Goal: Task Accomplishment & Management: Complete application form

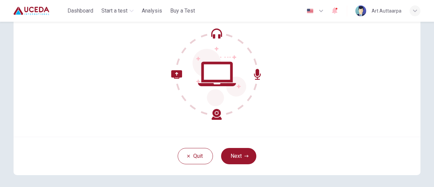
scroll to position [67, 0]
click at [246, 152] on button "Next" at bounding box center [238, 155] width 35 height 16
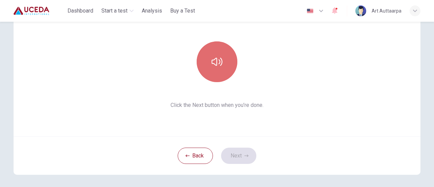
click at [214, 65] on icon "button" at bounding box center [216, 62] width 11 height 8
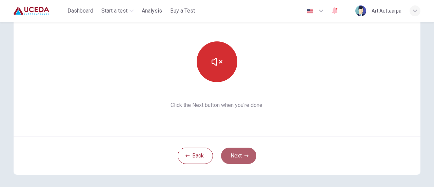
click at [243, 152] on button "Next" at bounding box center [238, 155] width 35 height 16
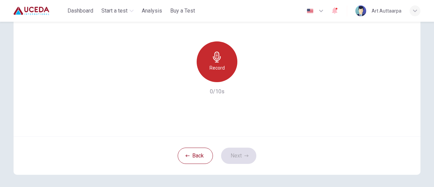
click at [209, 67] on h6 "Record" at bounding box center [216, 68] width 15 height 8
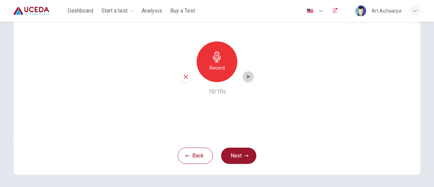
click at [250, 76] on div "button" at bounding box center [248, 76] width 11 height 11
click at [247, 79] on icon "button" at bounding box center [248, 76] width 5 height 5
click at [238, 150] on button "Next" at bounding box center [238, 155] width 35 height 16
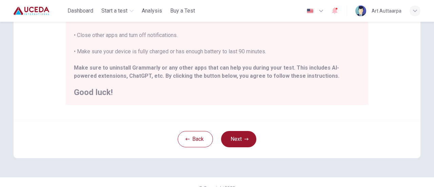
scroll to position [179, 0]
click at [239, 139] on button "Next" at bounding box center [238, 138] width 35 height 16
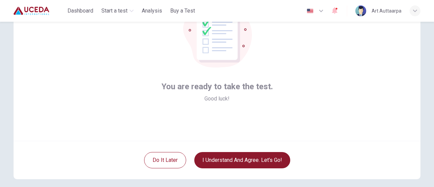
scroll to position [61, 0]
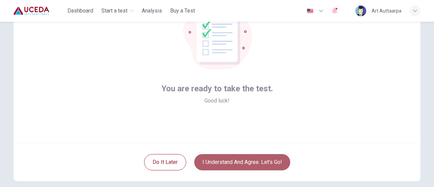
click at [254, 163] on button "I understand and agree. Let’s go!" at bounding box center [242, 162] width 96 height 16
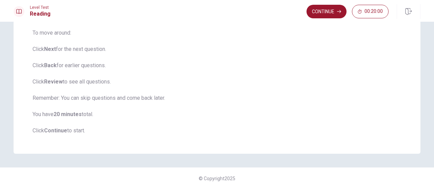
scroll to position [103, 0]
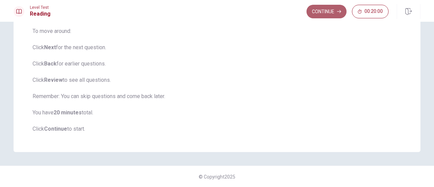
click at [324, 15] on button "Continue" at bounding box center [326, 12] width 40 height 14
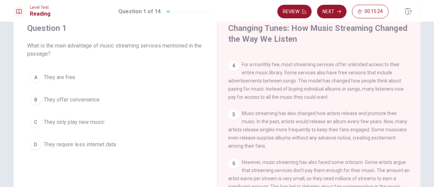
scroll to position [23, 0]
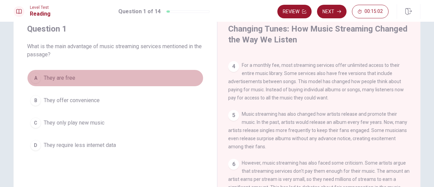
click at [33, 77] on div "A" at bounding box center [35, 77] width 11 height 11
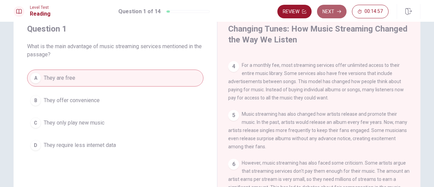
click at [331, 14] on button "Next" at bounding box center [331, 12] width 29 height 14
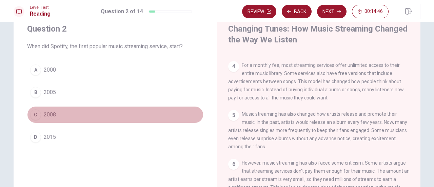
click at [37, 117] on div "C" at bounding box center [35, 114] width 11 height 11
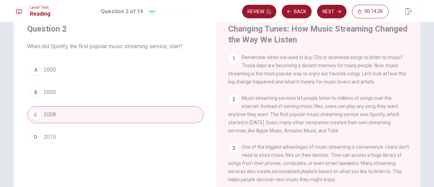
scroll to position [0, 0]
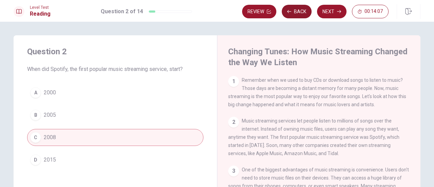
click at [290, 11] on icon "button" at bounding box center [289, 11] width 4 height 4
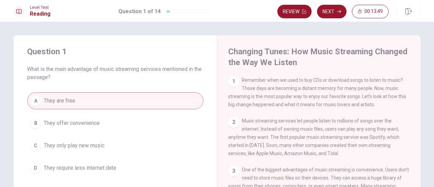
click at [36, 167] on div "D" at bounding box center [35, 167] width 11 height 11
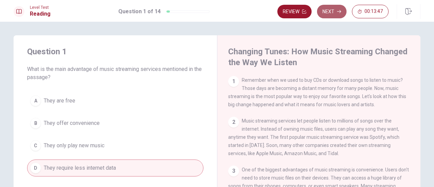
click at [327, 7] on button "Next" at bounding box center [331, 12] width 29 height 14
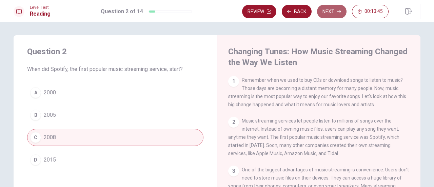
click at [327, 7] on button "Next" at bounding box center [331, 12] width 29 height 14
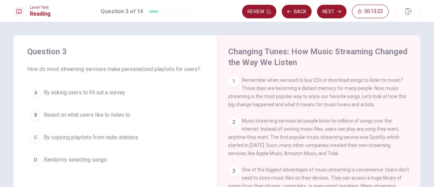
click at [32, 113] on div "B" at bounding box center [35, 114] width 11 height 11
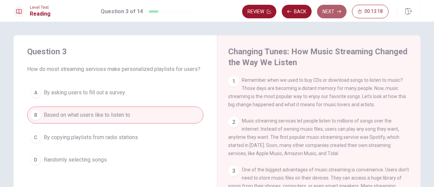
click at [325, 13] on button "Next" at bounding box center [331, 12] width 29 height 14
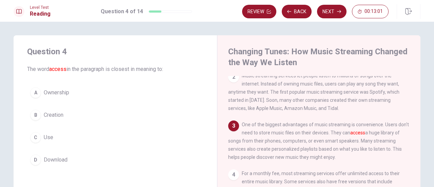
scroll to position [47, 0]
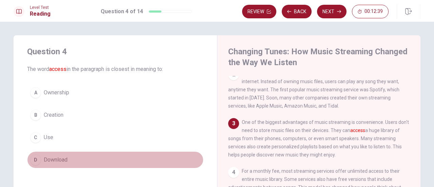
click at [34, 159] on div "D" at bounding box center [35, 159] width 11 height 11
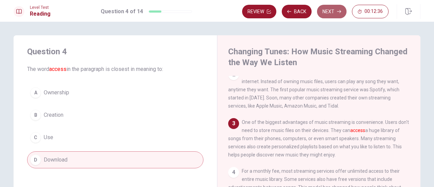
click at [328, 11] on button "Next" at bounding box center [331, 12] width 29 height 14
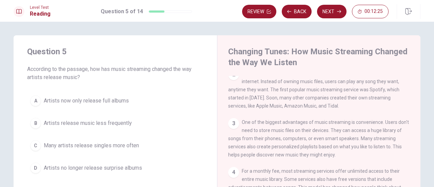
scroll to position [9, 0]
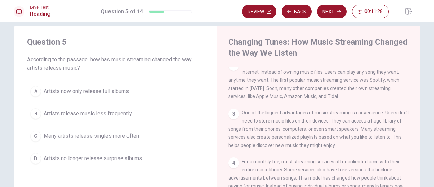
click at [34, 88] on div "A" at bounding box center [35, 91] width 11 height 11
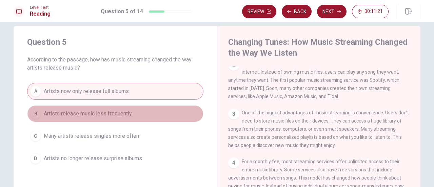
click at [32, 114] on div "B" at bounding box center [35, 113] width 11 height 11
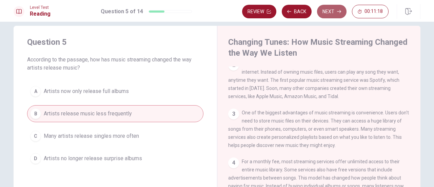
click at [325, 14] on button "Next" at bounding box center [331, 12] width 29 height 14
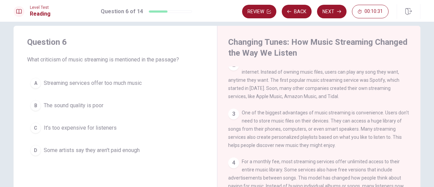
click at [33, 85] on div "A" at bounding box center [35, 83] width 11 height 11
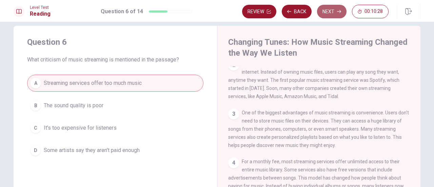
click at [331, 9] on button "Next" at bounding box center [331, 12] width 29 height 14
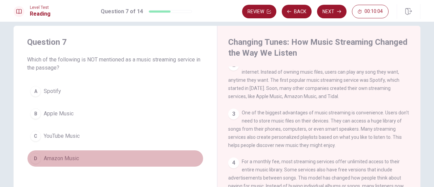
click at [34, 155] on div "D" at bounding box center [35, 158] width 11 height 11
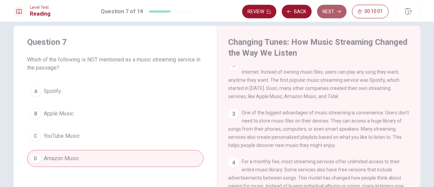
click at [328, 14] on button "Next" at bounding box center [331, 12] width 29 height 14
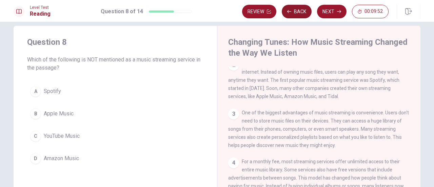
click at [297, 10] on button "Back" at bounding box center [296, 12] width 30 height 14
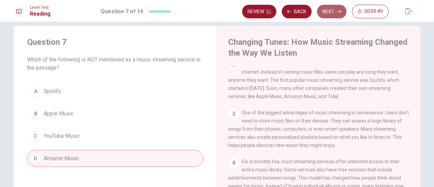
click at [333, 14] on button "Next" at bounding box center [331, 12] width 29 height 14
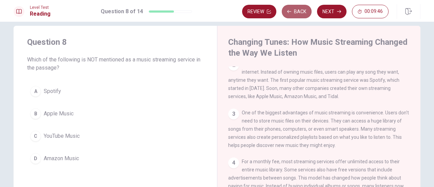
click at [299, 13] on button "Back" at bounding box center [296, 12] width 30 height 14
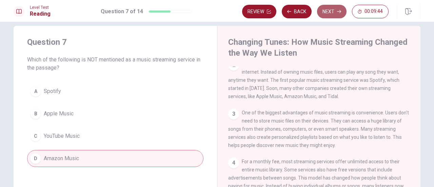
click at [324, 13] on button "Next" at bounding box center [331, 12] width 29 height 14
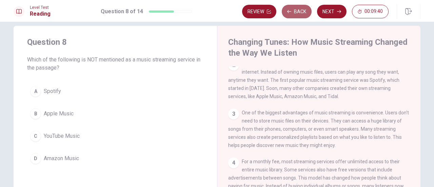
click at [295, 9] on button "Back" at bounding box center [296, 12] width 30 height 14
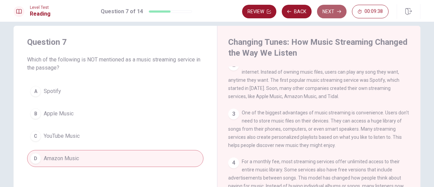
click at [325, 15] on button "Next" at bounding box center [331, 12] width 29 height 14
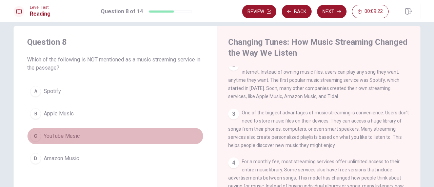
click at [35, 134] on div "C" at bounding box center [35, 135] width 11 height 11
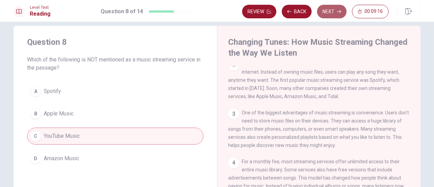
click at [335, 12] on button "Next" at bounding box center [331, 12] width 29 height 14
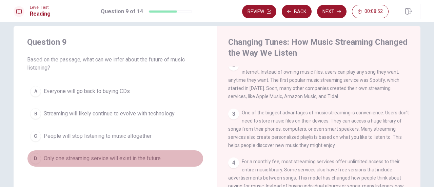
click at [35, 156] on div "D" at bounding box center [35, 158] width 11 height 11
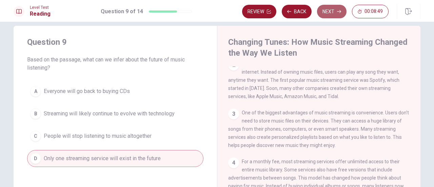
click at [332, 9] on button "Next" at bounding box center [331, 12] width 29 height 14
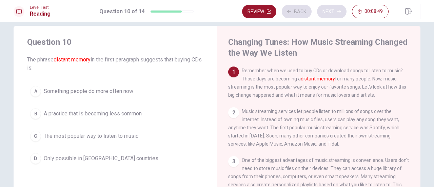
scroll to position [0, 0]
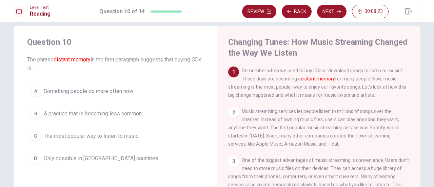
click at [37, 140] on button "C The most popular way to listen to music" at bounding box center [115, 135] width 176 height 17
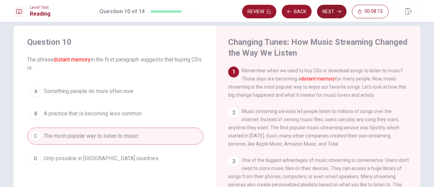
click at [335, 15] on button "Next" at bounding box center [331, 12] width 29 height 14
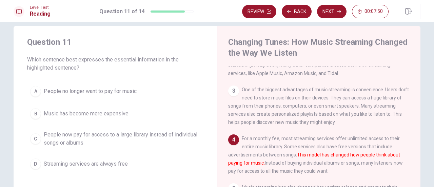
scroll to position [71, 0]
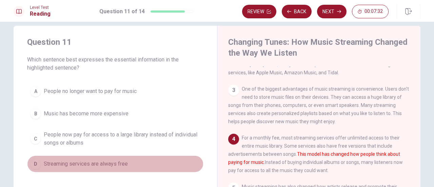
click at [35, 166] on div "D" at bounding box center [35, 163] width 11 height 11
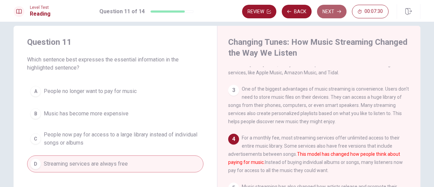
click at [332, 15] on button "Next" at bounding box center [331, 12] width 29 height 14
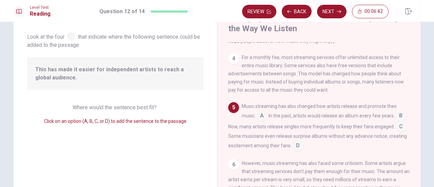
scroll to position [129, 0]
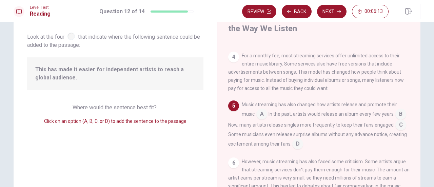
click at [395, 131] on input at bounding box center [400, 125] width 11 height 11
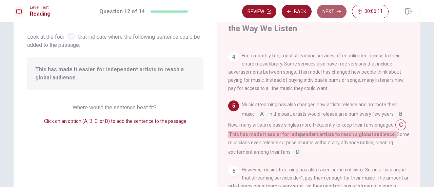
click at [328, 13] on button "Next" at bounding box center [331, 12] width 29 height 14
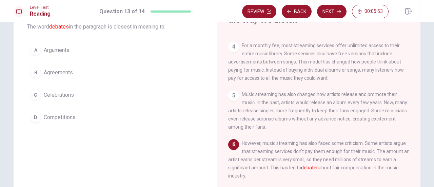
scroll to position [42, 0]
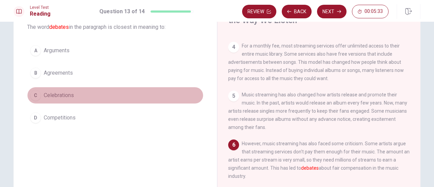
click at [34, 97] on div "C" at bounding box center [35, 95] width 11 height 11
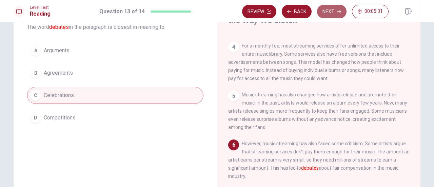
click at [332, 15] on button "Next" at bounding box center [331, 12] width 29 height 14
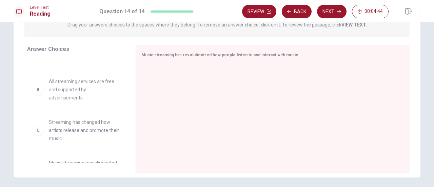
scroll to position [28, 0]
click at [34, 91] on div "B" at bounding box center [38, 89] width 11 height 11
click at [38, 92] on div "B" at bounding box center [38, 89] width 11 height 11
drag, startPoint x: 38, startPoint y: 92, endPoint x: 51, endPoint y: 91, distance: 13.2
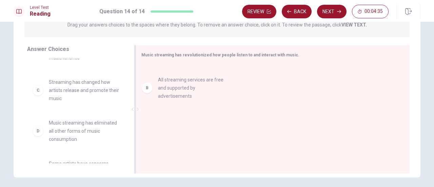
drag, startPoint x: 38, startPoint y: 100, endPoint x: 153, endPoint y: 98, distance: 114.9
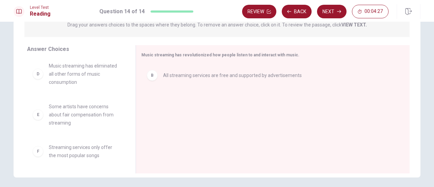
scroll to position [85, 0]
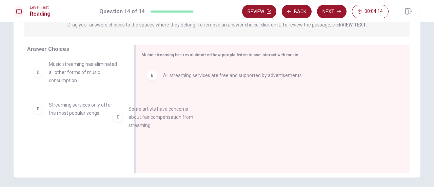
drag, startPoint x: 41, startPoint y: 114, endPoint x: 146, endPoint y: 110, distance: 105.8
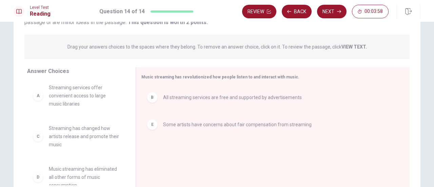
scroll to position [0, 0]
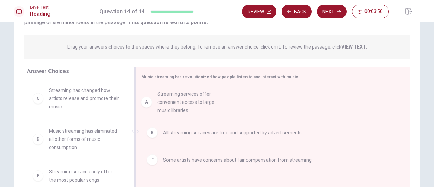
drag, startPoint x: 39, startPoint y: 101, endPoint x: 152, endPoint y: 101, distance: 113.1
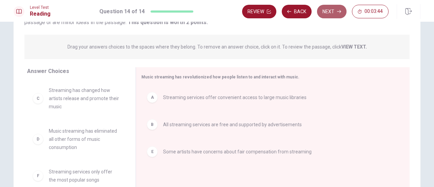
click at [330, 13] on button "Next" at bounding box center [331, 12] width 29 height 14
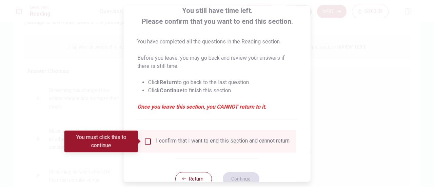
scroll to position [66, 0]
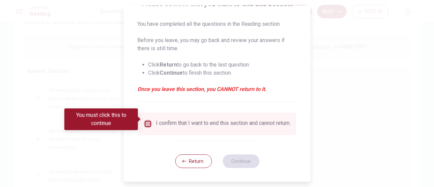
click at [144, 120] on input "You must click this to continue" at bounding box center [148, 124] width 8 height 8
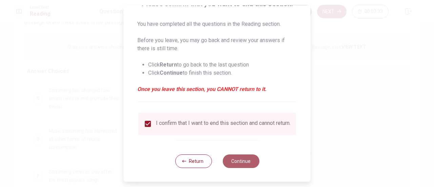
click at [230, 158] on button "Continue" at bounding box center [240, 161] width 37 height 14
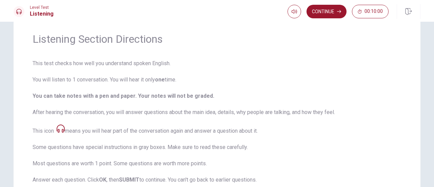
scroll to position [0, 0]
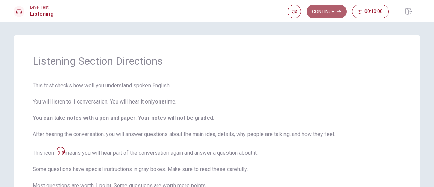
click at [325, 13] on button "Continue" at bounding box center [326, 12] width 40 height 14
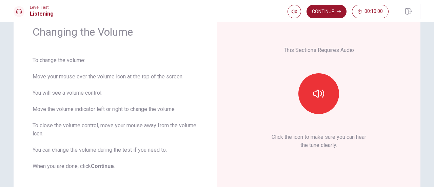
scroll to position [31, 0]
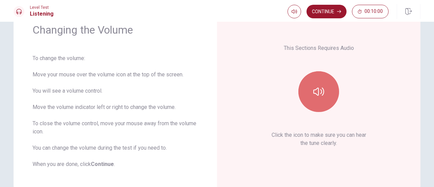
click at [298, 97] on button "button" at bounding box center [318, 91] width 41 height 41
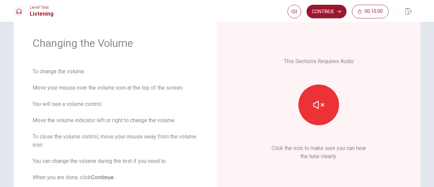
scroll to position [18, 0]
click at [295, 24] on span at bounding box center [293, 24] width 25 height 9
click at [285, 23] on span at bounding box center [293, 24] width 25 height 9
type input "0.2"
click at [286, 23] on span at bounding box center [286, 24] width 4 height 4
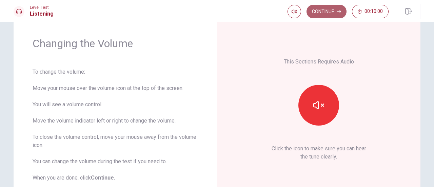
click at [324, 14] on button "Continue" at bounding box center [326, 12] width 40 height 14
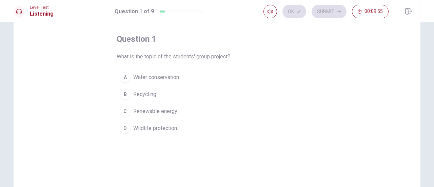
scroll to position [29, 0]
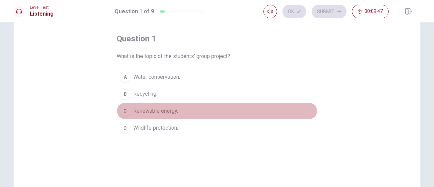
click at [125, 110] on div "C" at bounding box center [125, 110] width 11 height 11
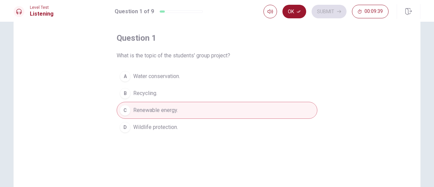
scroll to position [0, 0]
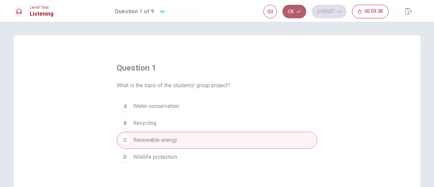
click at [301, 13] on button "Ok" at bounding box center [294, 12] width 24 height 14
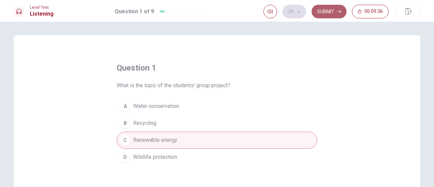
click at [330, 13] on button "Submit" at bounding box center [328, 12] width 35 height 14
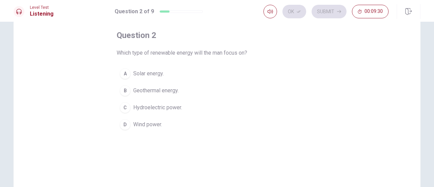
scroll to position [26, 0]
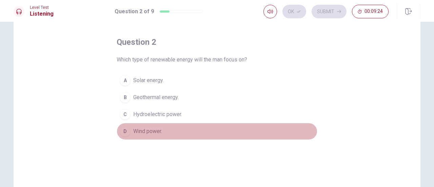
click at [121, 128] on div "D" at bounding box center [125, 131] width 11 height 11
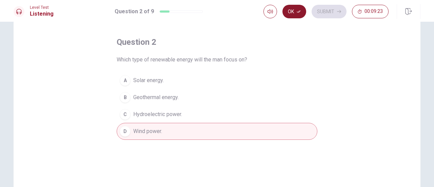
click at [294, 15] on button "Ok" at bounding box center [294, 12] width 24 height 14
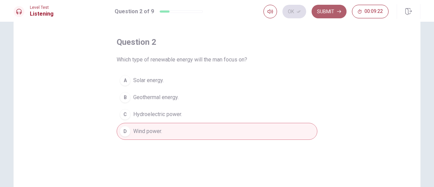
click at [329, 11] on button "Submit" at bounding box center [328, 12] width 35 height 14
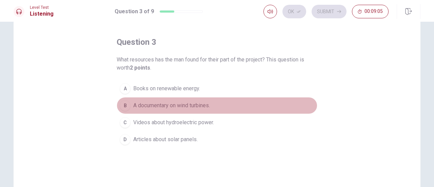
click at [124, 103] on div "B" at bounding box center [125, 105] width 11 height 11
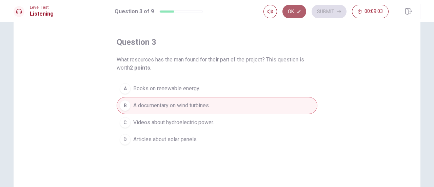
click at [290, 16] on button "Ok" at bounding box center [294, 12] width 24 height 14
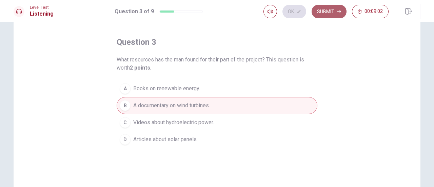
click at [329, 10] on button "Submit" at bounding box center [328, 12] width 35 height 14
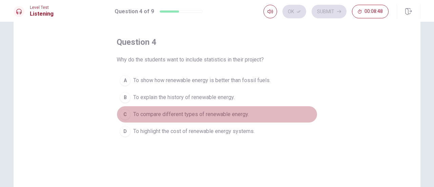
click at [126, 112] on div "C" at bounding box center [125, 114] width 11 height 11
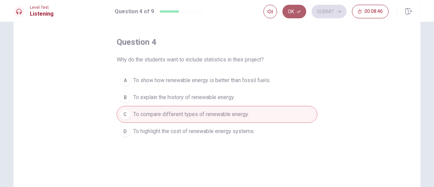
click at [300, 13] on icon "button" at bounding box center [298, 11] width 4 height 4
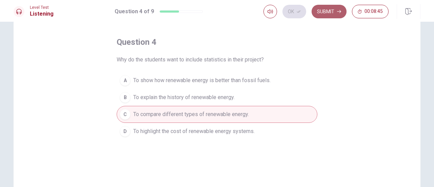
click at [319, 14] on button "Submit" at bounding box center [328, 12] width 35 height 14
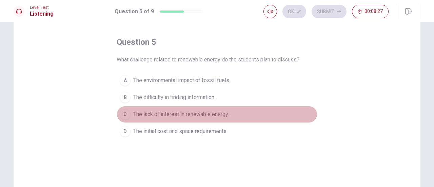
click at [128, 111] on div "C" at bounding box center [125, 114] width 11 height 11
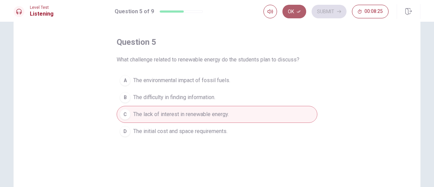
click at [288, 18] on button "Ok" at bounding box center [294, 12] width 24 height 14
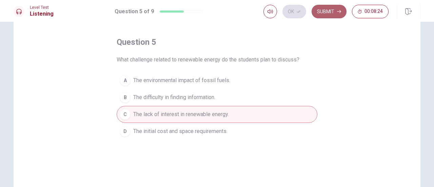
click at [322, 12] on button "Submit" at bounding box center [328, 12] width 35 height 14
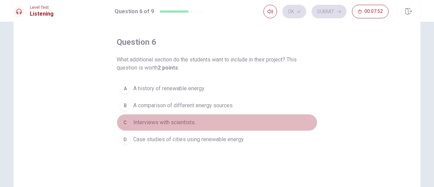
click at [127, 124] on div "C" at bounding box center [125, 122] width 11 height 11
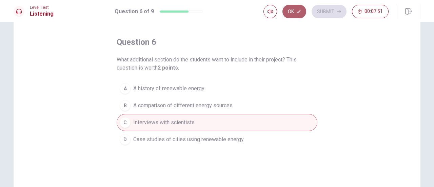
click at [296, 15] on button "Ok" at bounding box center [294, 12] width 24 height 14
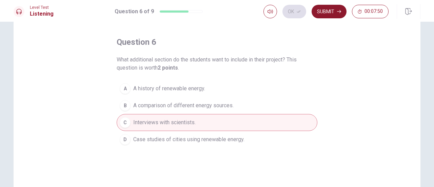
click at [325, 11] on button "Submit" at bounding box center [328, 12] width 35 height 14
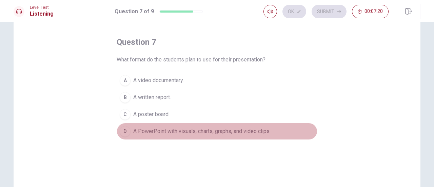
click at [124, 126] on div "D" at bounding box center [125, 131] width 11 height 11
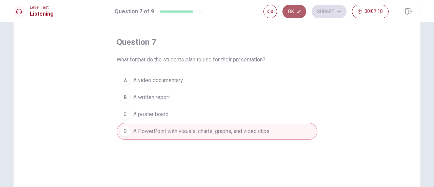
click at [291, 14] on button "Ok" at bounding box center [294, 12] width 24 height 14
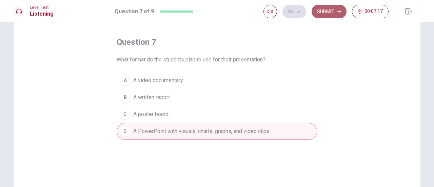
click at [322, 11] on button "Submit" at bounding box center [328, 12] width 35 height 14
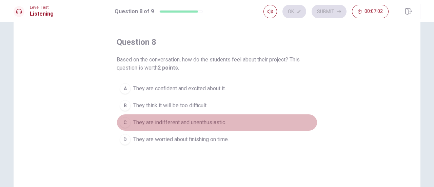
click at [124, 125] on div "C" at bounding box center [125, 122] width 11 height 11
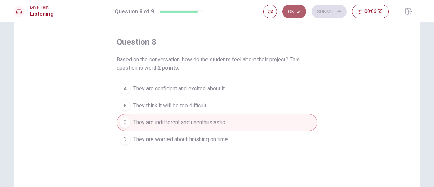
click at [292, 13] on button "Ok" at bounding box center [294, 12] width 24 height 14
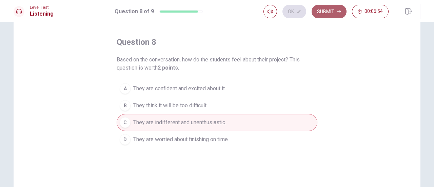
click at [315, 13] on button "Submit" at bounding box center [328, 12] width 35 height 14
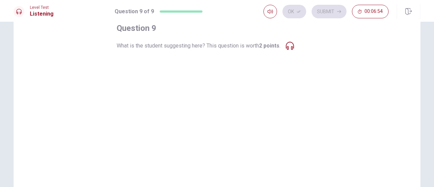
scroll to position [43, 0]
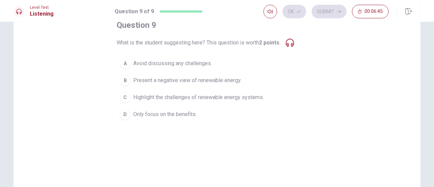
click at [127, 96] on div "C" at bounding box center [125, 97] width 11 height 11
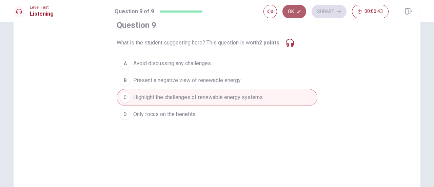
click at [295, 10] on button "Ok" at bounding box center [294, 12] width 24 height 14
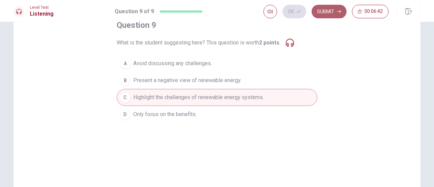
click at [328, 9] on button "Submit" at bounding box center [328, 12] width 35 height 14
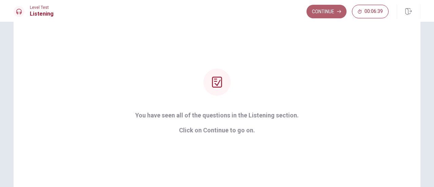
click at [326, 11] on button "Continue" at bounding box center [326, 12] width 40 height 14
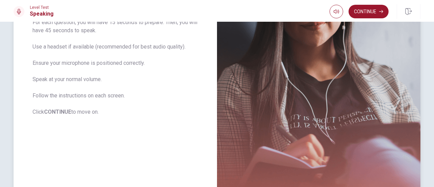
scroll to position [135, 0]
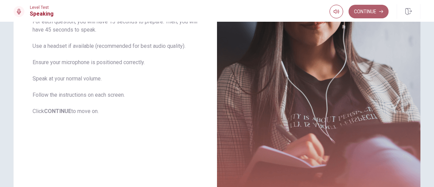
click at [360, 11] on button "Continue" at bounding box center [368, 12] width 40 height 14
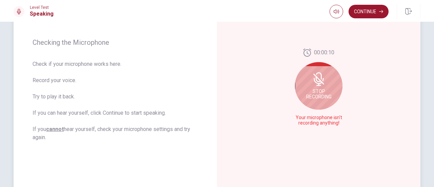
scroll to position [93, 0]
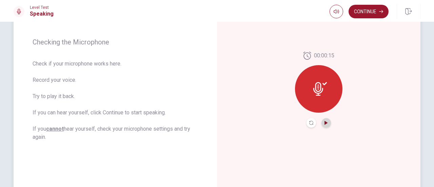
click at [324, 122] on icon "Play Audio" at bounding box center [326, 123] width 4 height 4
click at [375, 15] on button "Continue" at bounding box center [368, 12] width 40 height 14
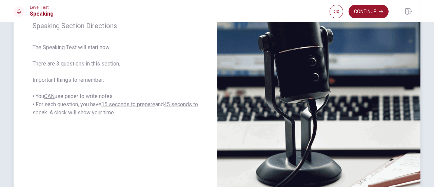
scroll to position [129, 0]
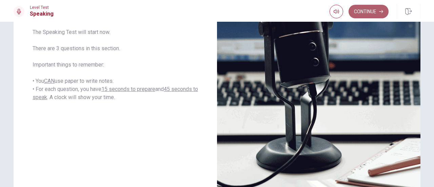
click at [371, 14] on button "Continue" at bounding box center [368, 12] width 40 height 14
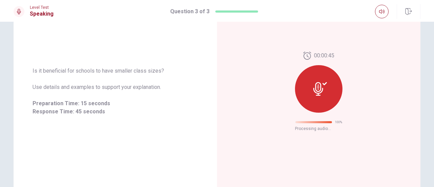
scroll to position [60, 0]
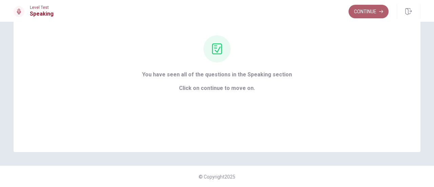
click at [363, 15] on button "Continue" at bounding box center [368, 12] width 40 height 14
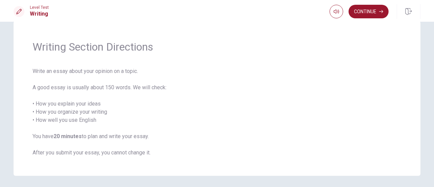
scroll to position [29, 0]
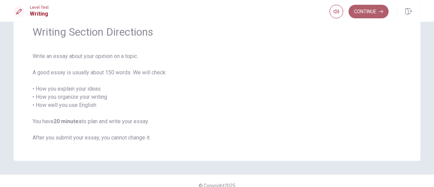
click at [367, 16] on button "Continue" at bounding box center [368, 12] width 40 height 14
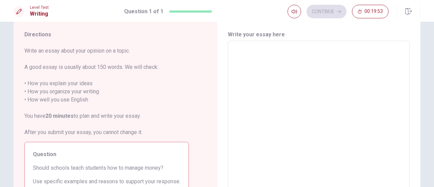
scroll to position [0, 0]
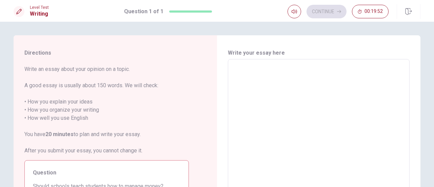
click at [279, 97] on textarea at bounding box center [318, 153] width 172 height 176
type textarea "u"
type textarea "x"
type textarea "ur"
type textarea "x"
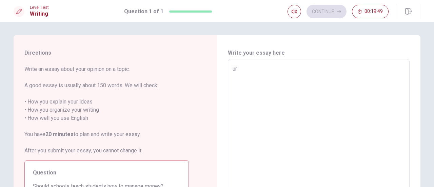
type textarea "uru"
type textarea "x"
type textarea "ur"
type textarea "x"
type textarea "u"
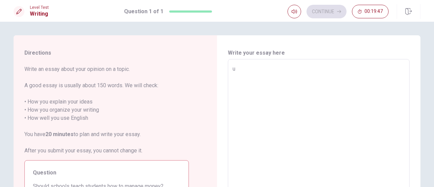
type textarea "x"
click at [262, 73] on textarea at bounding box center [318, 153] width 172 height 176
type textarea "w"
type textarea "x"
type textarea "wh"
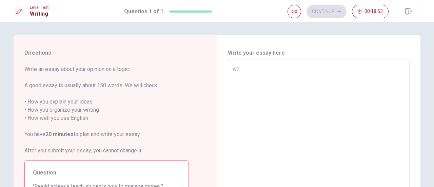
type textarea "x"
type textarea "whe"
type textarea "x"
type textarea "when"
type textarea "x"
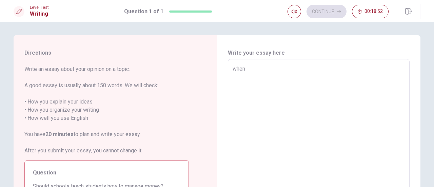
type textarea "when"
type textarea "x"
type textarea "when i"
type textarea "x"
type textarea "when is"
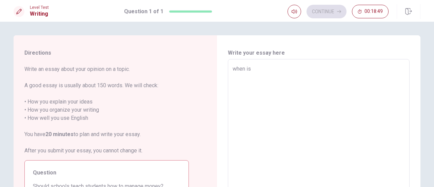
type textarea "x"
type textarea "when isa"
type textarea "x"
type textarea "when isav"
type textarea "x"
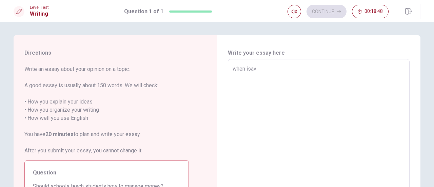
type textarea "when isave"
type textarea "x"
type textarea "when isave"
type textarea "x"
type textarea "when isave"
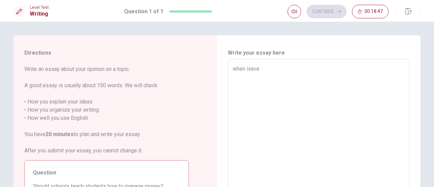
type textarea "x"
type textarea "when isav"
type textarea "x"
type textarea "when isa"
type textarea "x"
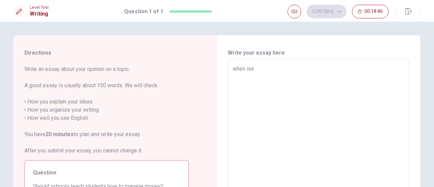
type textarea "when is"
type textarea "x"
type textarea "when i"
type textarea "x"
type textarea "when i"
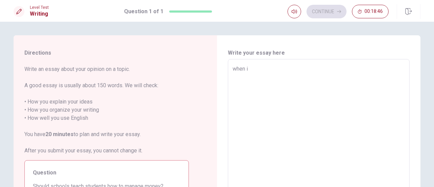
type textarea "x"
type textarea "when i s"
type textarea "x"
type textarea "when i sa"
type textarea "x"
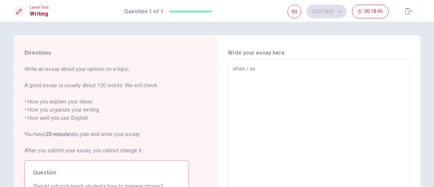
type textarea "when i sav"
type textarea "x"
type textarea "when i save"
type textarea "x"
type textarea "when i save"
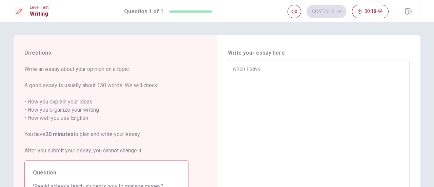
type textarea "x"
type textarea "when i save m"
type textarea "x"
type textarea "when i save mo"
type textarea "x"
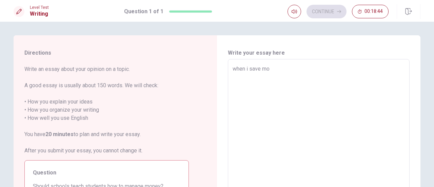
type textarea "when i save mon"
type textarea "x"
type textarea "when i save mone"
type textarea "x"
type textarea "when i save money"
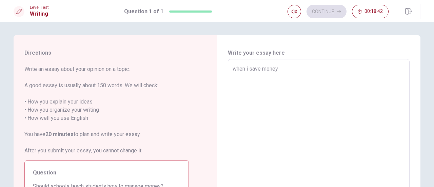
type textarea "x"
type textarea "when i save money"
type textarea "x"
type textarea "when i save money s"
type textarea "x"
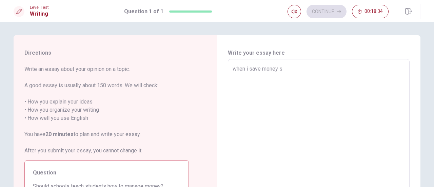
type textarea "when i save money so"
type textarea "x"
type textarea "when i save money som"
type textarea "x"
type textarea "when i save money some"
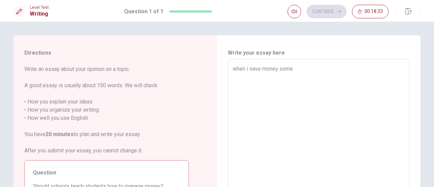
type textarea "x"
type textarea "when i save money somet"
type textarea "x"
type textarea "when i save money someti"
type textarea "x"
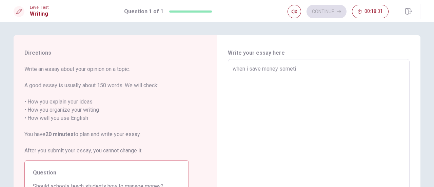
type textarea "when i save money sometim"
type textarea "x"
type textarea "when i save money sometime"
type textarea "x"
type textarea "when i save money sometime"
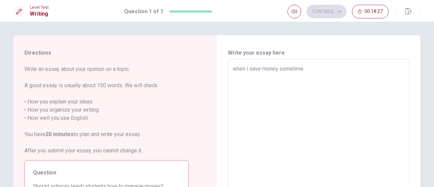
type textarea "x"
type textarea "when i save money sometime y"
type textarea "x"
type textarea "when i save money sometime [PERSON_NAME]"
type textarea "x"
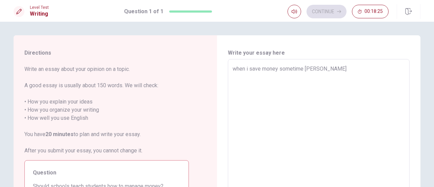
type textarea "when i save money sometime [PERSON_NAME]"
type textarea "x"
type textarea "when i save money sometime [PERSON_NAME]"
type textarea "x"
type textarea "when i save money sometime y"
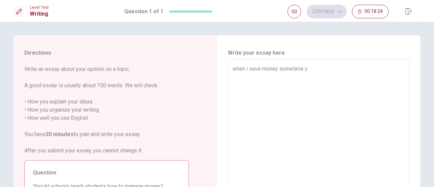
type textarea "x"
type textarea "when i save money sometime yo"
type textarea "x"
type textarea "when i save money sometime you"
type textarea "x"
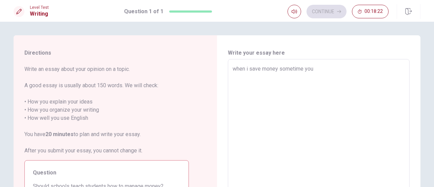
type textarea "when i save money sometime you"
type textarea "x"
type textarea "when i save money sometime you h"
type textarea "x"
type textarea "when i save money sometime you ha"
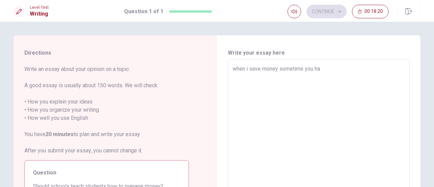
type textarea "x"
type textarea "when i save money sometime you hav"
type textarea "x"
type textarea "when i save money sometime you have"
type textarea "x"
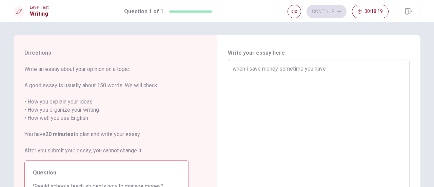
type textarea "when i save money sometime you have"
type textarea "x"
type textarea "when i save money sometime you have s"
type textarea "x"
type textarea "when i save money sometime you have so"
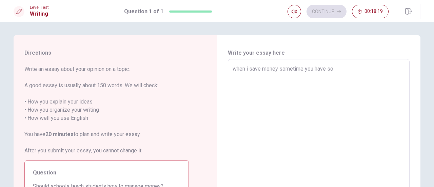
type textarea "x"
type textarea "when i save money sometime you have som"
type textarea "x"
type textarea "when i save money sometime you have somt"
type textarea "x"
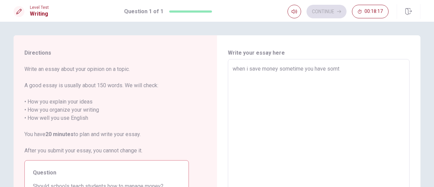
type textarea "when i save money sometime you have somth"
type textarea "x"
type textarea "when i save money sometime you have somthi"
type textarea "x"
type textarea "when i save money sometime you have somthin"
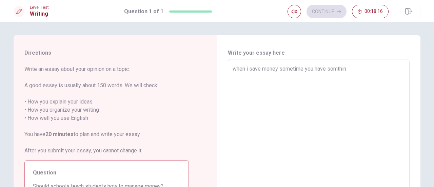
type textarea "x"
type textarea "when i save money sometime you have somthing"
type textarea "x"
type textarea "when i save money sometime you have somthing"
type textarea "x"
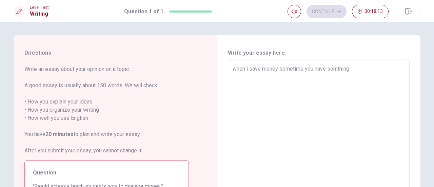
type textarea "when i save money sometime you have somthing y"
type textarea "x"
type textarea "when i save money sometime you have somthing yo"
type textarea "x"
type textarea "when i save money sometime you have somthing you"
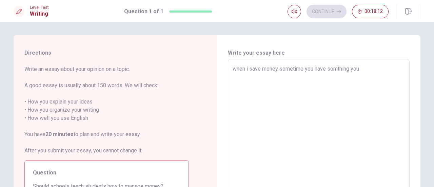
type textarea "x"
type textarea "when i save money sometime you have somthing you"
type textarea "x"
type textarea "when i save money sometime you have somthing you n"
type textarea "x"
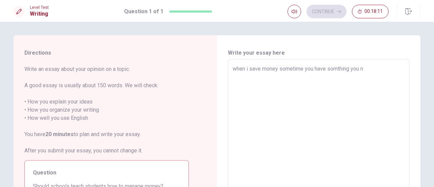
type textarea "when i save money sometime you have somthing you ne"
type textarea "x"
type textarea "when i save money sometime you have somthing you nee"
type textarea "x"
type textarea "when i save money sometime you have somthing you need"
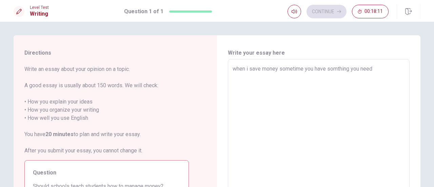
type textarea "x"
type textarea "when i save money sometime you have somthing you need"
type textarea "x"
type textarea "when i save money sometime you have somthing you need i"
type textarea "x"
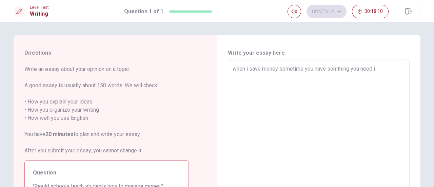
type textarea "when i save money sometime you have somthing you need it"
type textarea "x"
type textarea "when i save money sometime you have somthing you need it"
type textarea "x"
type textarea "when i save money sometime you have somthing you need it b"
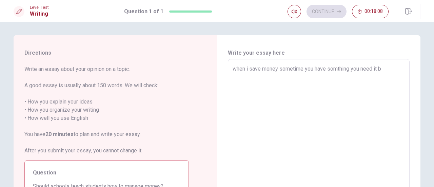
type textarea "x"
type textarea "when i save money sometime you have somthing you need it bu"
type textarea "x"
type textarea "when i save money sometime you have somthing you need it but"
type textarea "x"
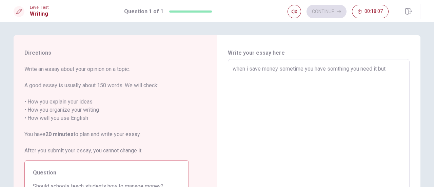
type textarea "when i save money sometime you have somthing you need it but"
type textarea "x"
type textarea "when i save money sometime you have somthing you need it but w"
type textarea "x"
type textarea "when i save money sometime you have somthing you need it but wh"
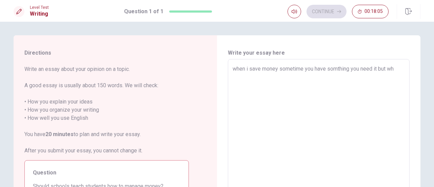
type textarea "x"
type textarea "when i save money sometime you have somthing you need it but whe"
type textarea "x"
type textarea "when i save money sometime you have somthing you need it but when"
type textarea "x"
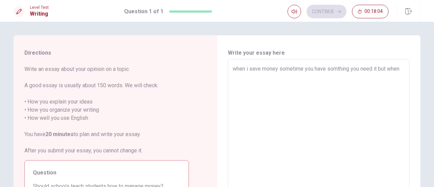
type textarea "when i save money sometime you have somthing you need it but when"
type textarea "x"
type textarea "when i save money sometime you have somthing you need it but when y"
type textarea "x"
type textarea "when i save money sometime you have somthing you need it but when yo"
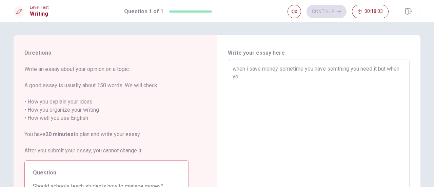
type textarea "x"
type textarea "when i save money sometime you have somthing you need it but when you"
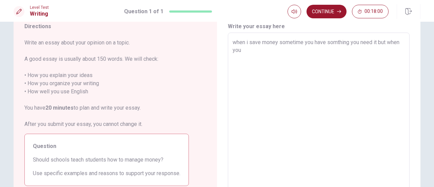
scroll to position [27, 0]
type textarea "x"
type textarea "when i save money sometime you have somthing you need it but when you"
type textarea "x"
type textarea "when i save money sometime you have somthing you need it but when you s"
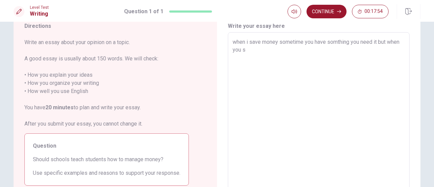
type textarea "x"
type textarea "when i save money sometime you have somthing you need it but when you"
type textarea "x"
type textarea "when i save money sometime you have somthing you need it but when you s"
type textarea "x"
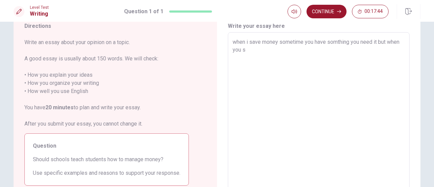
type textarea "when i save money sometime you have somthing you need it but when you sa"
type textarea "x"
type textarea "when i save money sometime you have somthing you need it but when you sav"
type textarea "x"
type textarea "when i save money sometime you have somthing you need it but when you save"
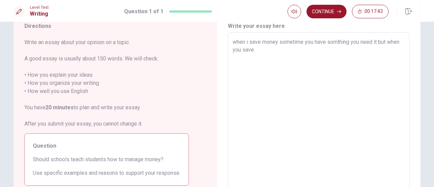
type textarea "x"
type textarea "when i save money sometime you have somthing you need it but when you save"
type textarea "x"
type textarea "when i save money sometime you have somthing you need it but when you save s"
type textarea "x"
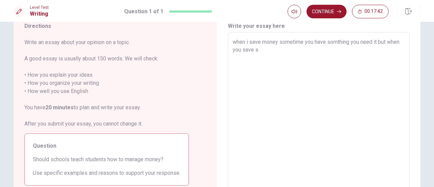
type textarea "when i save money sometime you have somthing you need it but when you save sn"
type textarea "x"
type textarea "when i save money sometime you have somthing you need it but when you save snd"
type textarea "x"
type textarea "when i save money sometime you have somthing you need it but when you save snd"
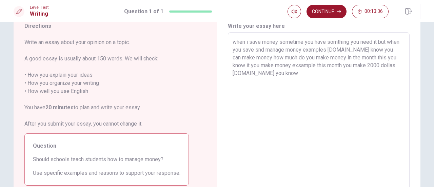
click at [391, 64] on textarea "when i save money sometime you have somthing you need it but when you save snd …" at bounding box center [318, 126] width 172 height 176
click at [293, 74] on textarea "when i save money sometime you have somthing you need it but when you save snd …" at bounding box center [318, 126] width 172 height 176
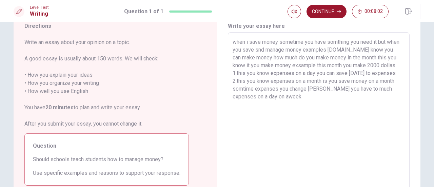
click at [253, 95] on textarea "when i save money sometime you have somthing you need it but when you save snd …" at bounding box center [318, 126] width 172 height 176
click at [256, 96] on textarea "when i save money sometime you have somthing you need it but when you save snd …" at bounding box center [318, 126] width 172 height 176
click at [273, 97] on textarea "when i save money sometime you have somthing you need it but when you save snd …" at bounding box center [318, 126] width 172 height 176
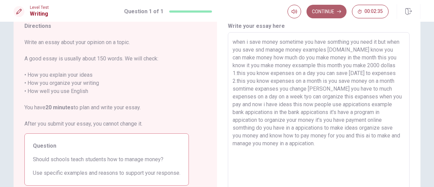
click at [327, 8] on button "Continue" at bounding box center [326, 12] width 40 height 14
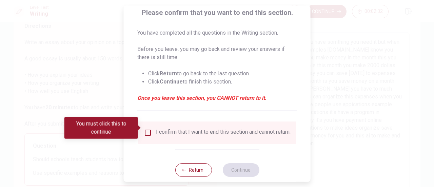
scroll to position [66, 0]
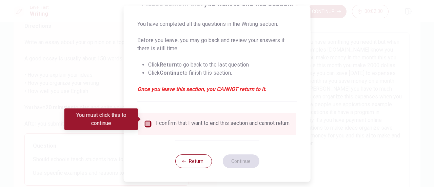
click at [148, 120] on input "You must click this to continue" at bounding box center [148, 124] width 8 height 8
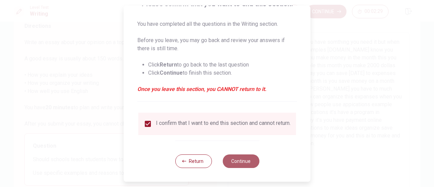
click at [231, 156] on button "Continue" at bounding box center [240, 161] width 37 height 14
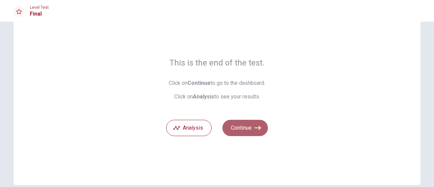
click at [241, 129] on button "Continue" at bounding box center [244, 128] width 45 height 16
